Goal: Task Accomplishment & Management: Use online tool/utility

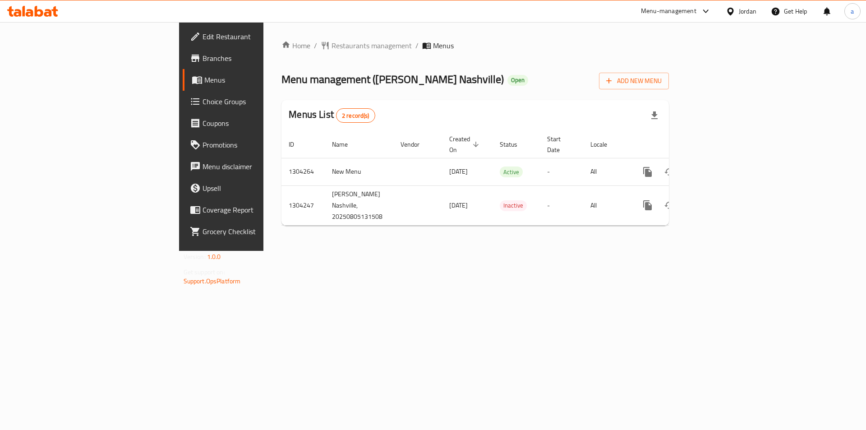
click at [202, 104] on span "Choice Groups" at bounding box center [259, 101] width 114 height 11
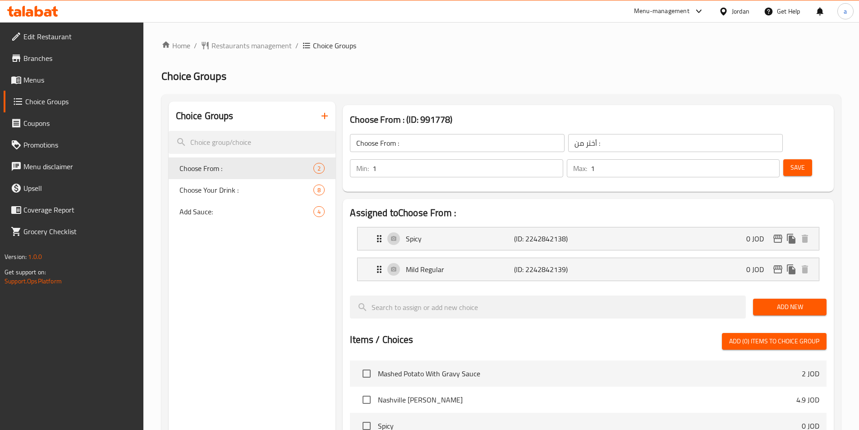
click at [465, 80] on h2 "Choice Groups" at bounding box center [501, 76] width 680 height 14
click at [186, 221] on div "Add Sauce: 4" at bounding box center [252, 212] width 167 height 22
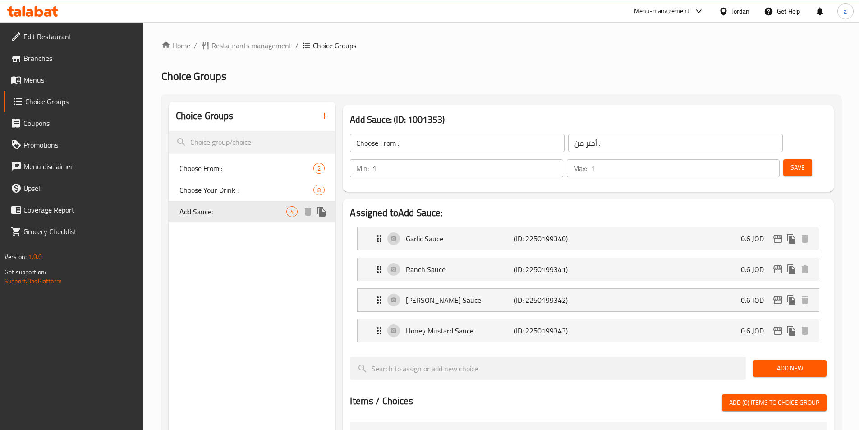
type input "Add Sauce:"
type input "أضافة صوص :"
type input "0"
type input "4"
click at [580, 83] on div "Home / Restaurants management / Choice Groups Choice Groups Choice Groups Choos…" at bounding box center [501, 398] width 680 height 717
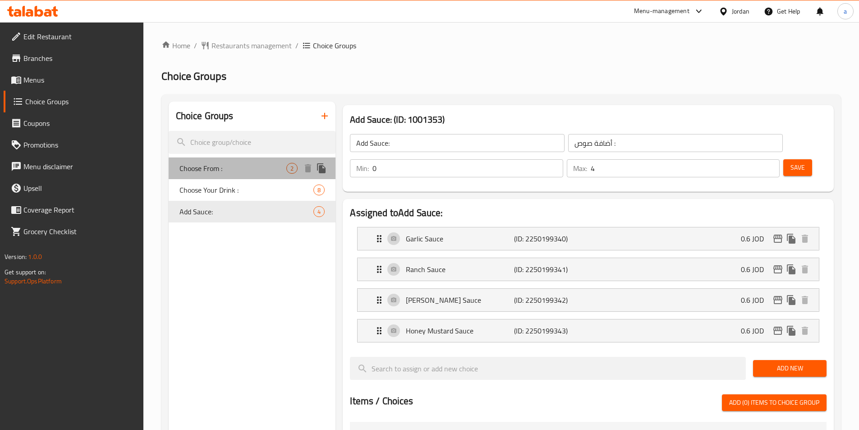
click at [228, 166] on span "Choose From :" at bounding box center [232, 168] width 107 height 11
type input "Choose From :"
type input "أختر من :"
type input "1"
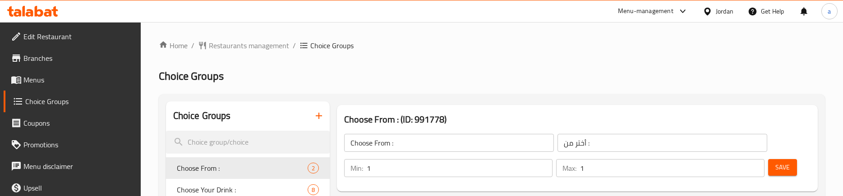
click at [44, 52] on link "Branches" at bounding box center [72, 58] width 137 height 22
